Goal: Transaction & Acquisition: Purchase product/service

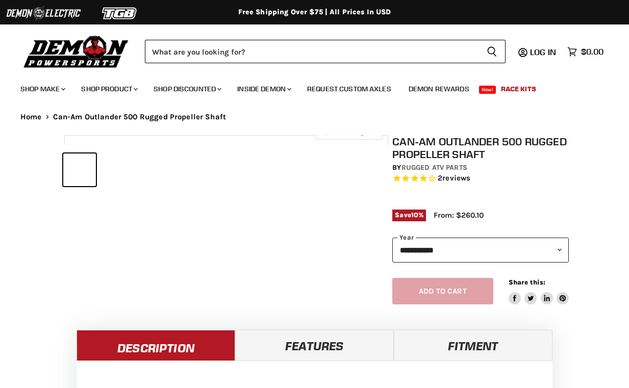
select select "******"
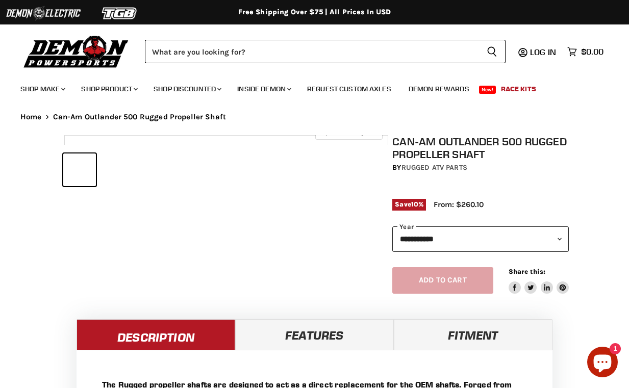
select select "******"
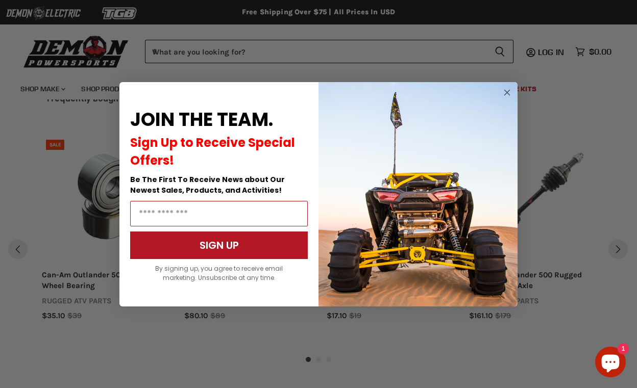
scroll to position [1048, 0]
